Goal: Information Seeking & Learning: Learn about a topic

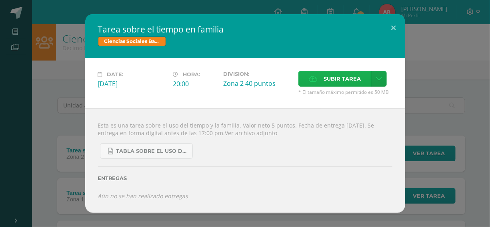
click at [336, 83] on span "Subir tarea" at bounding box center [342, 78] width 37 height 15
click at [0, 0] on input "Subir tarea" at bounding box center [0, 0] width 0 height 0
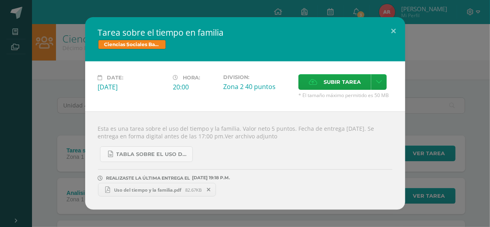
click at [92, 114] on div "Esta es una tarea sobre el uso del tiempo y la familia. Valor neto 5 puntos. Fe…" at bounding box center [245, 160] width 320 height 98
click at [66, 108] on div "Tarea sobre el tiempo en familia Ciencias Sociales [PERSON_NAME] IV Date: [DATE…" at bounding box center [245, 113] width 484 height 192
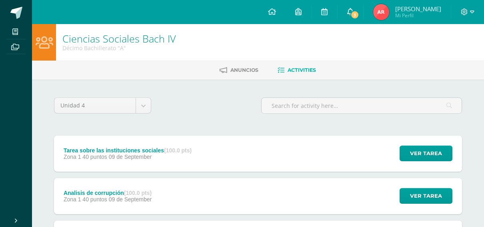
click at [363, 19] on link "3" at bounding box center [351, 12] width 26 height 24
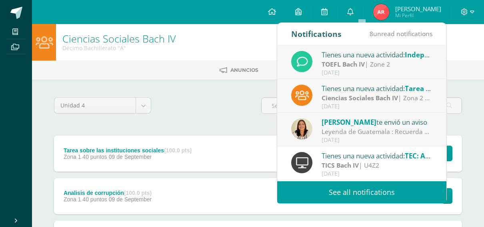
click at [349, 126] on div "[PERSON_NAME] te envió un aviso" at bounding box center [377, 121] width 111 height 10
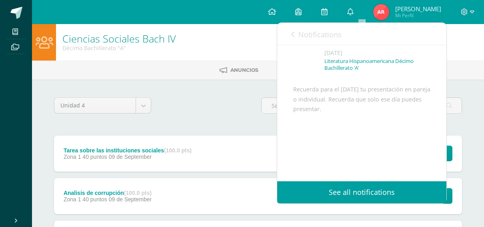
scroll to position [61, 0]
click at [319, 36] on span "Notifications" at bounding box center [320, 35] width 43 height 10
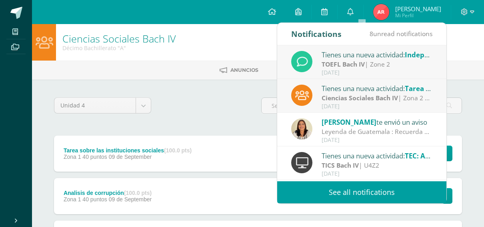
click at [343, 91] on div "Tienes una nueva actividad: Tarea sobre el tiempo en familia" at bounding box center [377, 88] width 111 height 10
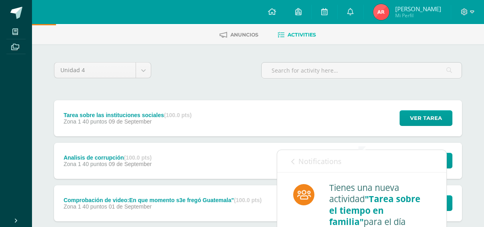
scroll to position [0, 0]
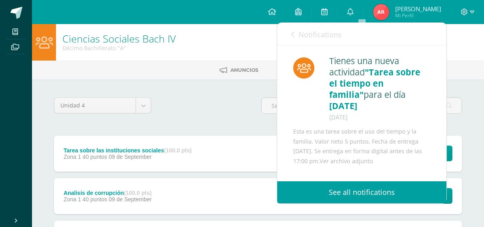
click at [323, 38] on span "Notifications" at bounding box center [320, 35] width 43 height 10
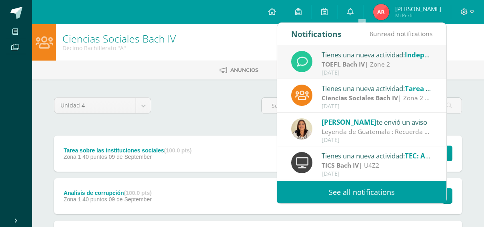
click at [351, 58] on div "Tienes una nueva actividad: Independent Essay" at bounding box center [377, 54] width 111 height 10
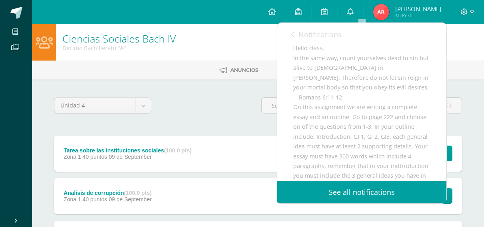
scroll to position [120, 0]
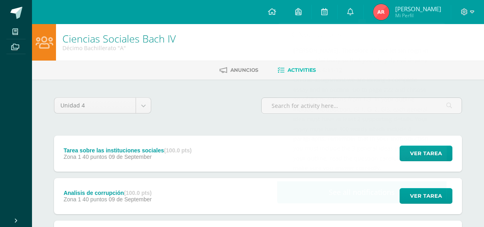
click at [213, 96] on div "Unidad 4 Unidad 1 Unidad 2 Unidad 3 Unidad 4" at bounding box center [258, 107] width 408 height 25
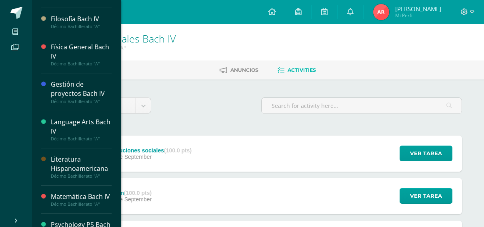
scroll to position [171, 0]
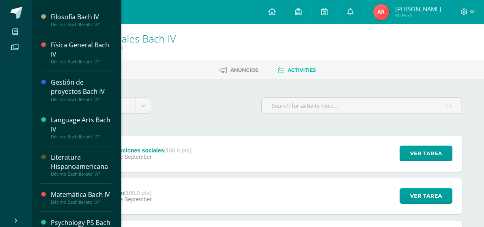
click at [64, 152] on div "Literatura Hispanoamericana" at bounding box center [81, 161] width 61 height 18
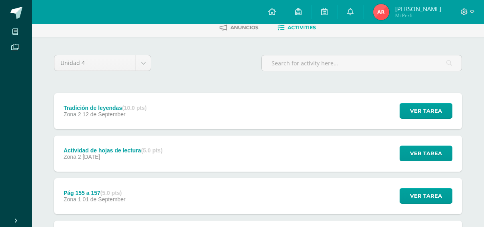
scroll to position [43, 0]
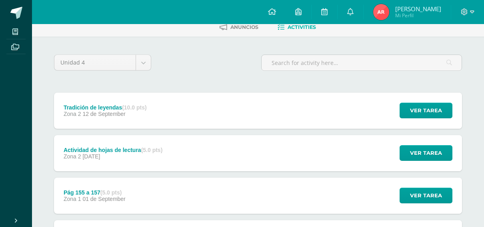
click at [185, 112] on div "Tradición de leyendas (10.0 pts) Zona 2 [DATE] Ver tarea Tradición de leyendas …" at bounding box center [258, 110] width 408 height 36
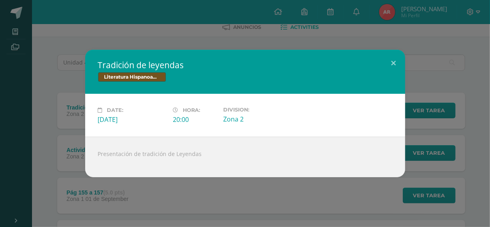
click at [62, 125] on div "Tradición de leyendas Literatura Hispanoamericana Date: [DATE] Hora: 20:00 Divi…" at bounding box center [245, 113] width 484 height 127
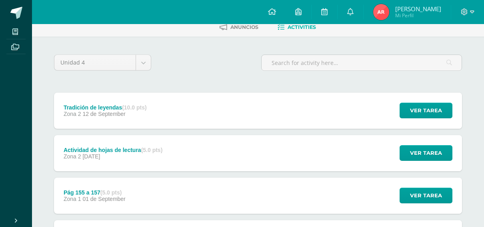
click at [99, 144] on div "Actividad de hojas de lectura (5.0 pts) Zona 2 [DATE]" at bounding box center [113, 153] width 118 height 36
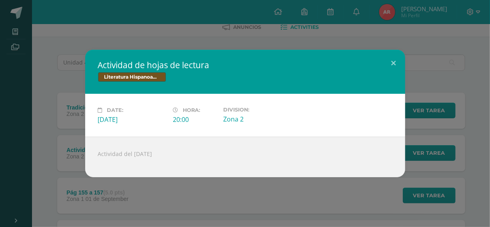
click at [48, 143] on div "Actividad de hojas de lectura Literatura Hispanoamericana Date: [DATE] Hora: 20…" at bounding box center [245, 113] width 484 height 127
